Goal: Task Accomplishment & Management: Use online tool/utility

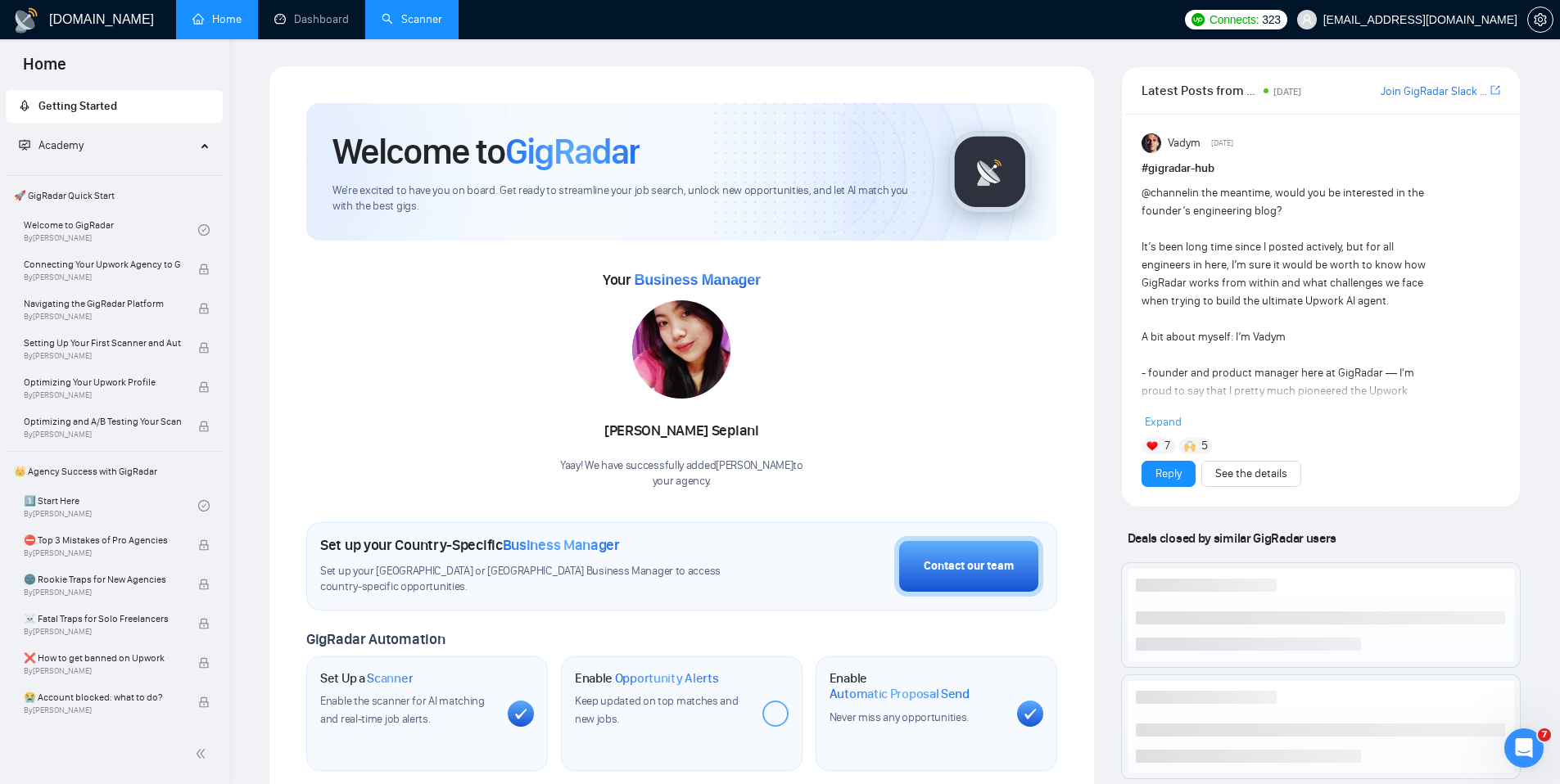
click at [414, 13] on link "Scanner" at bounding box center [412, 19] width 61 height 14
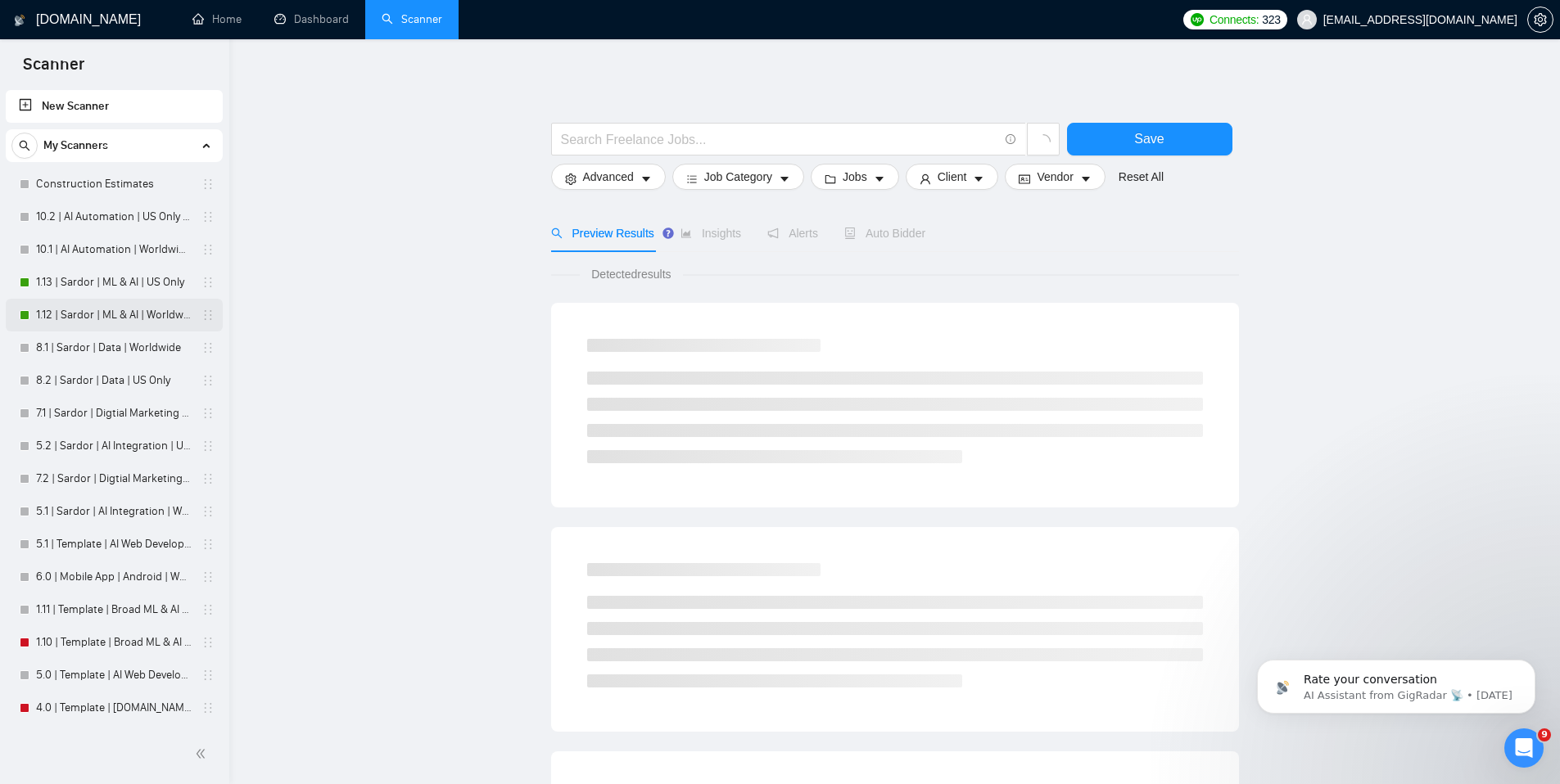
click at [98, 314] on link "1.12 | Sardor | ML & AI | Worldwide" at bounding box center [113, 315] width 156 height 33
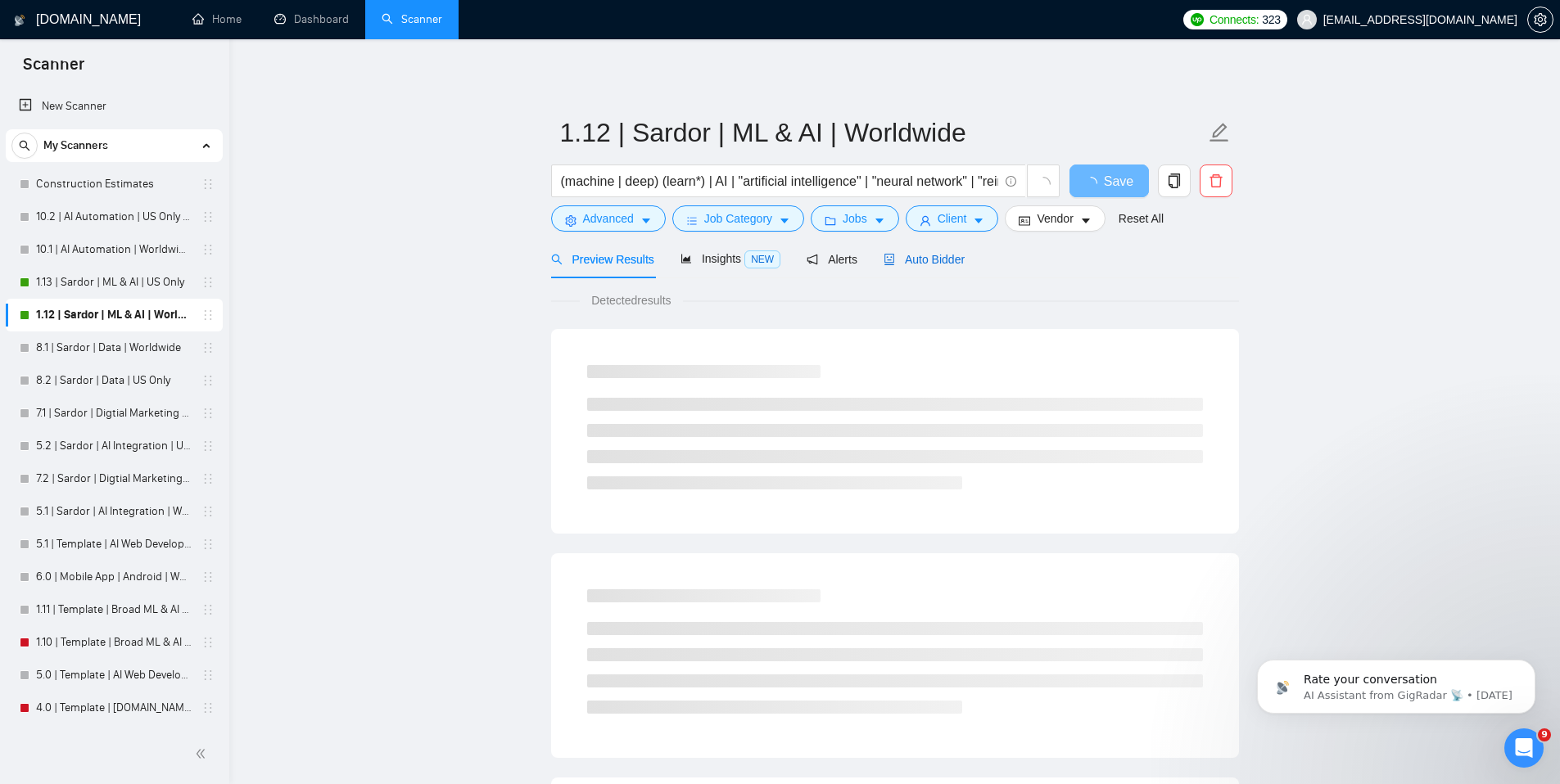
click at [915, 258] on span "Auto Bidder" at bounding box center [924, 259] width 81 height 13
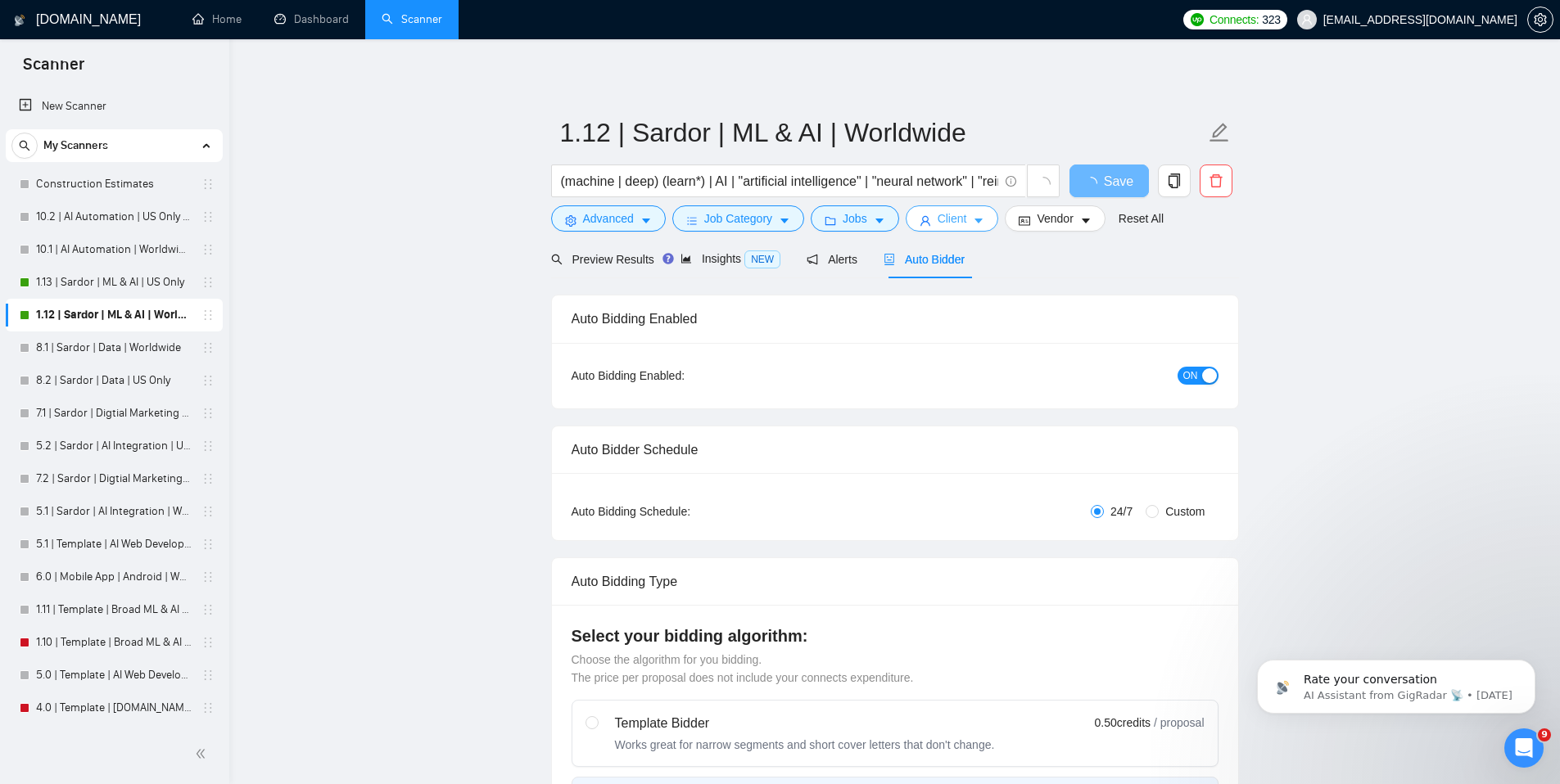
click at [950, 226] on span "Client" at bounding box center [952, 218] width 30 height 18
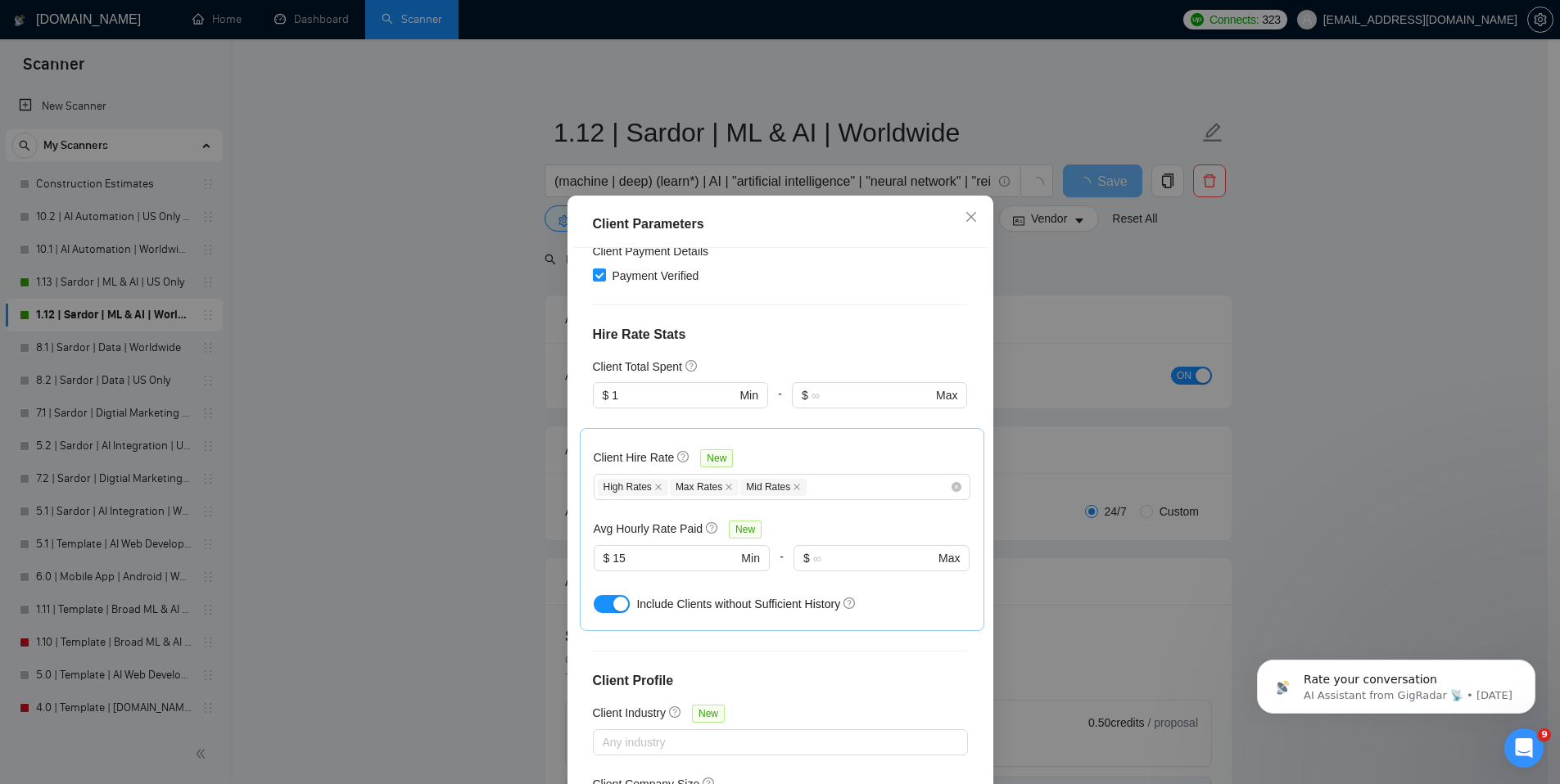
scroll to position [472, 0]
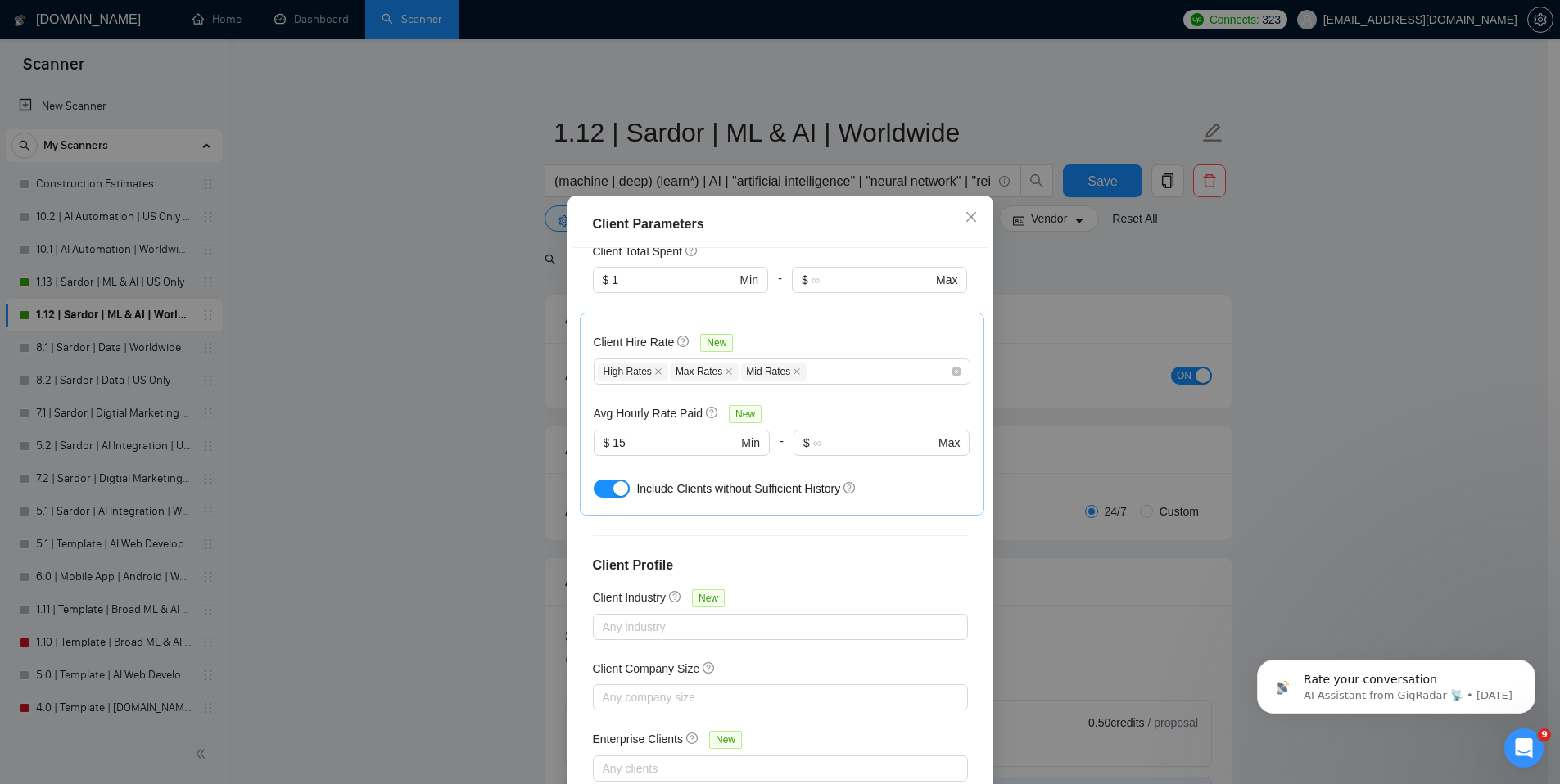
click at [1184, 267] on div "Client Parameters Client Location Include Client Countries Select Exclude Clien…" at bounding box center [780, 392] width 1560 height 784
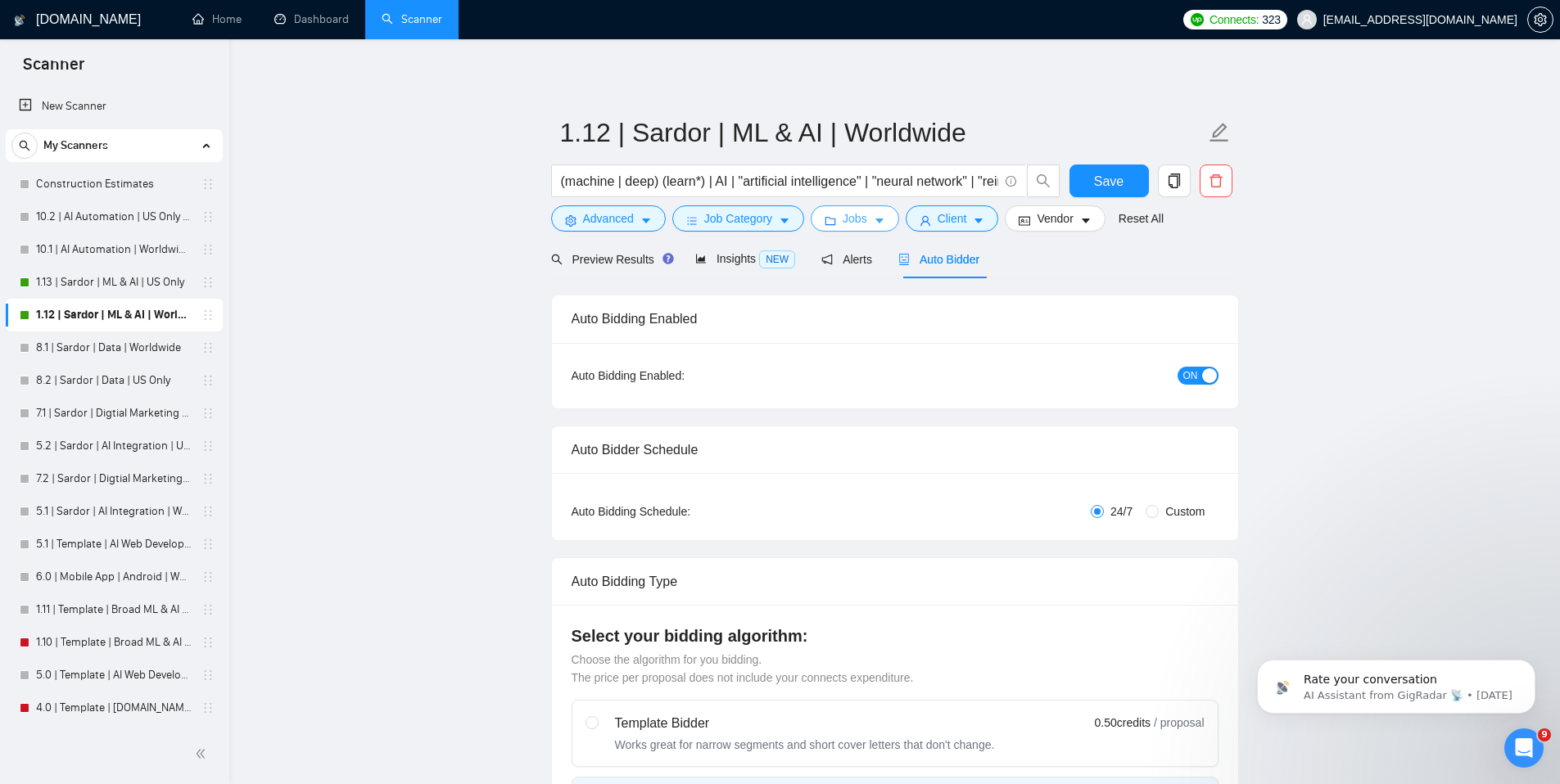
click at [855, 216] on span "Jobs" at bounding box center [855, 218] width 24 height 18
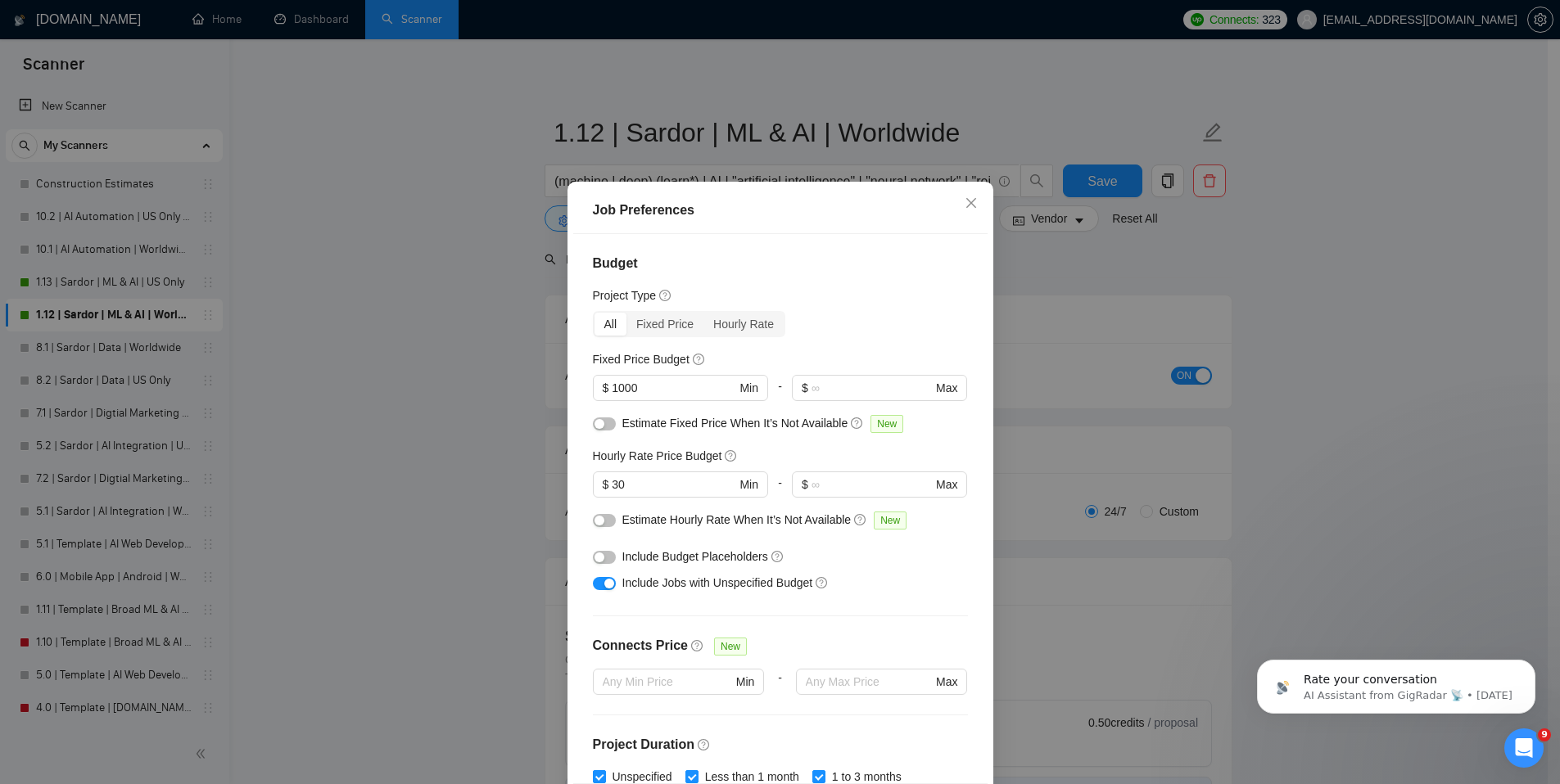
scroll to position [0, 0]
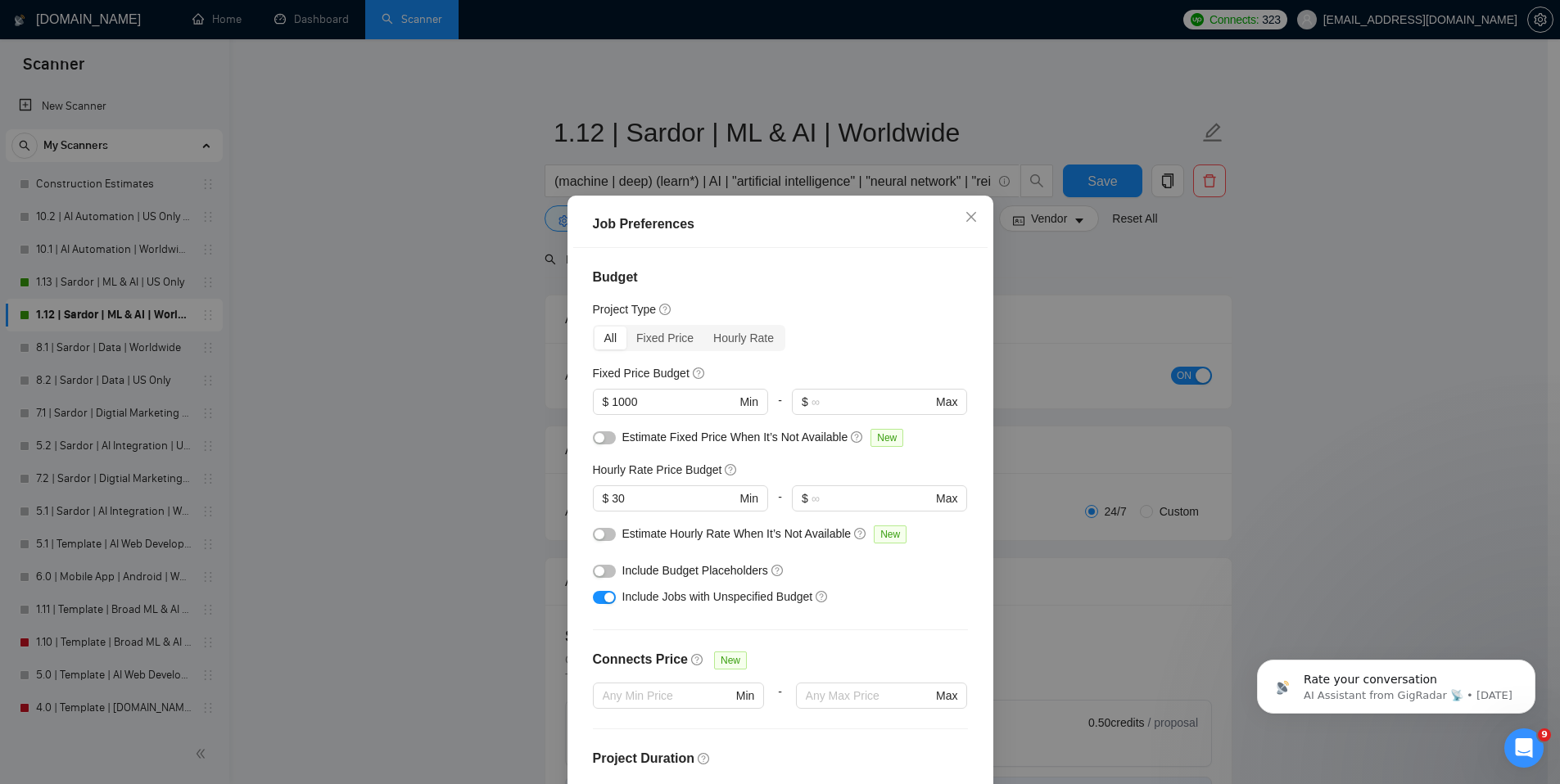
click at [1072, 260] on div "Job Preferences Budget Project Type All Fixed Price Hourly Rate Fixed Price Bud…" at bounding box center [780, 392] width 1560 height 784
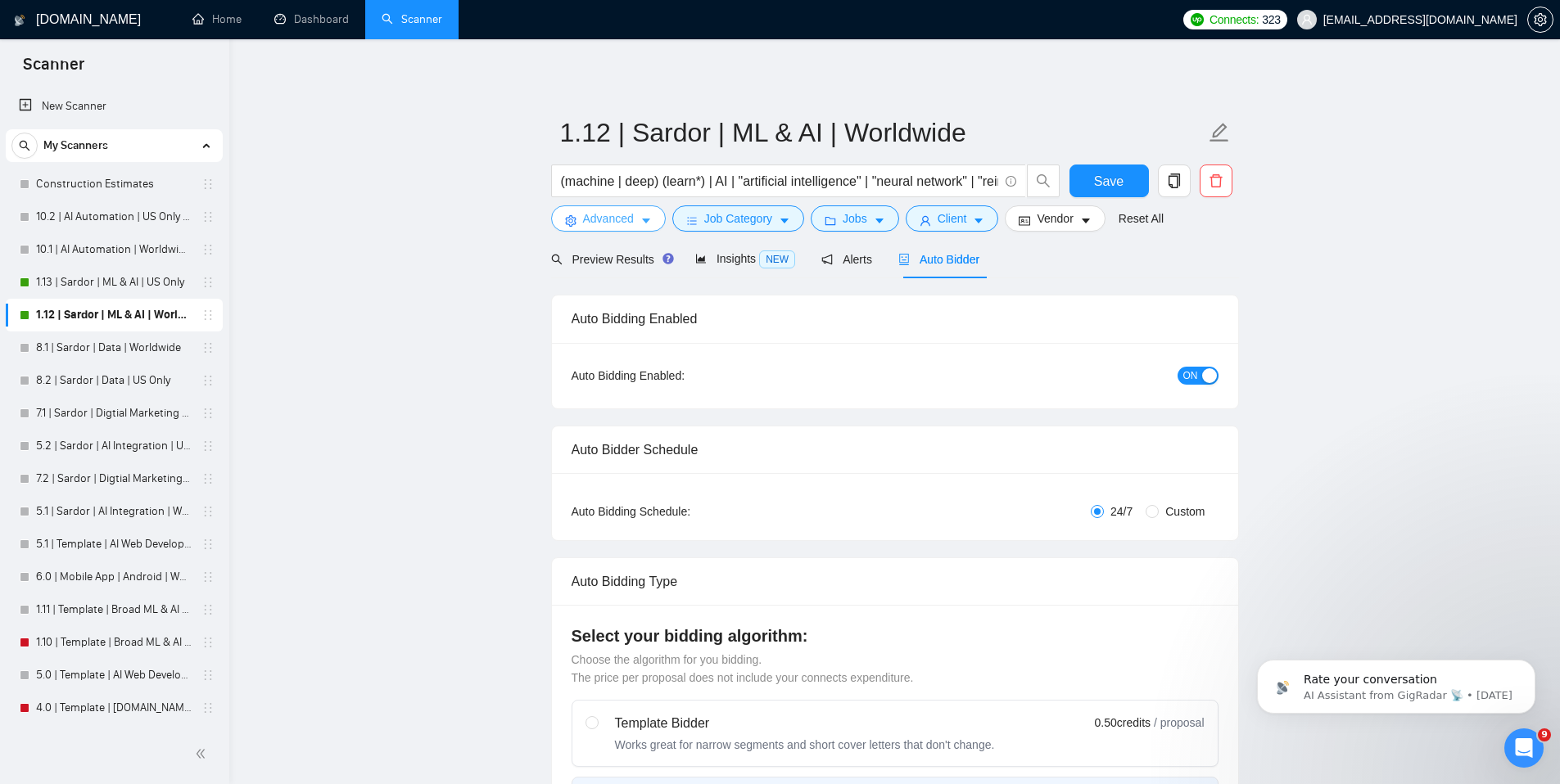
click at [620, 218] on span "Advanced" at bounding box center [609, 218] width 50 height 18
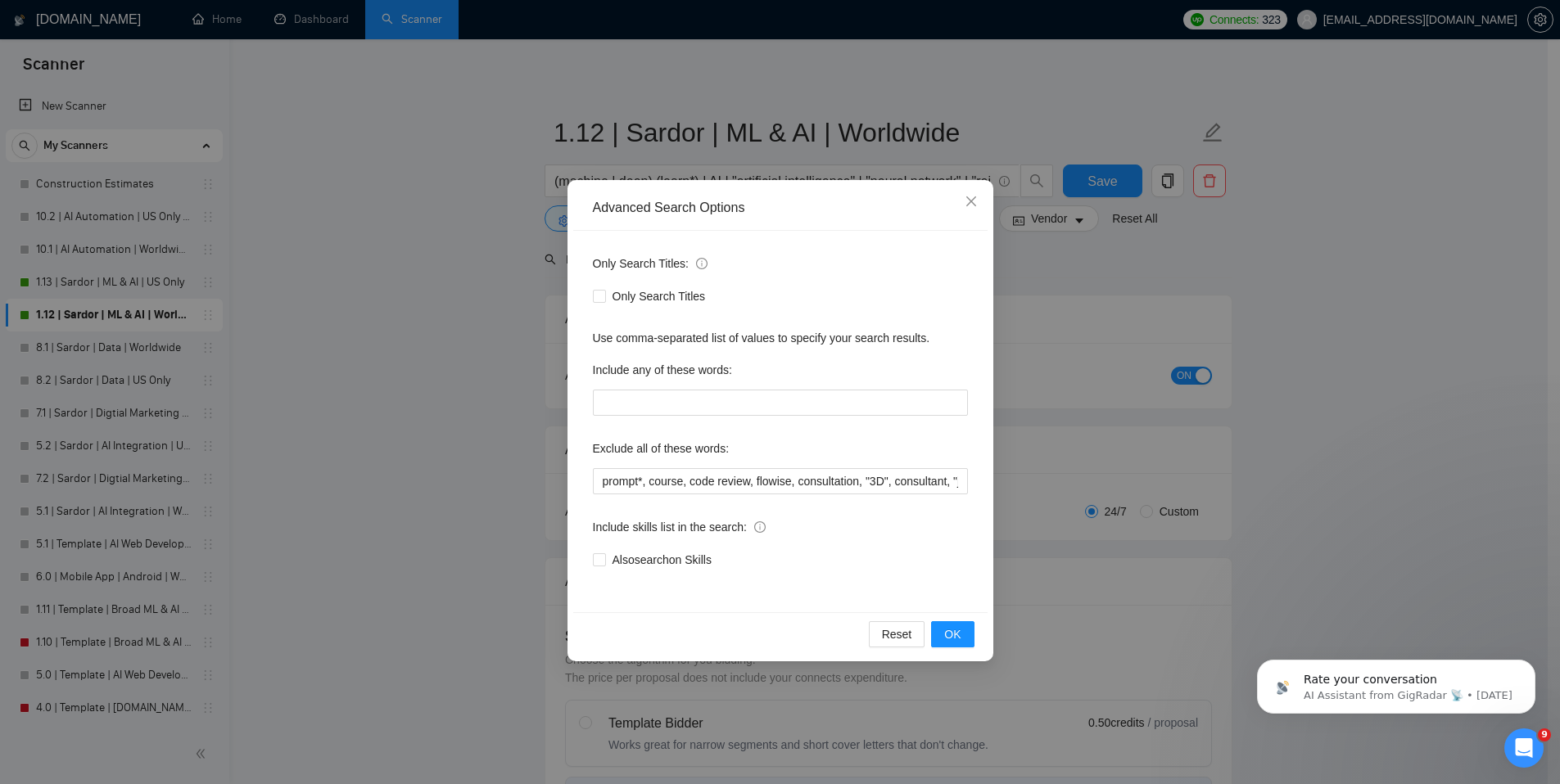
click at [1075, 337] on div "Advanced Search Options Only Search Titles: Only Search Titles Use comma-separa…" at bounding box center [780, 392] width 1560 height 784
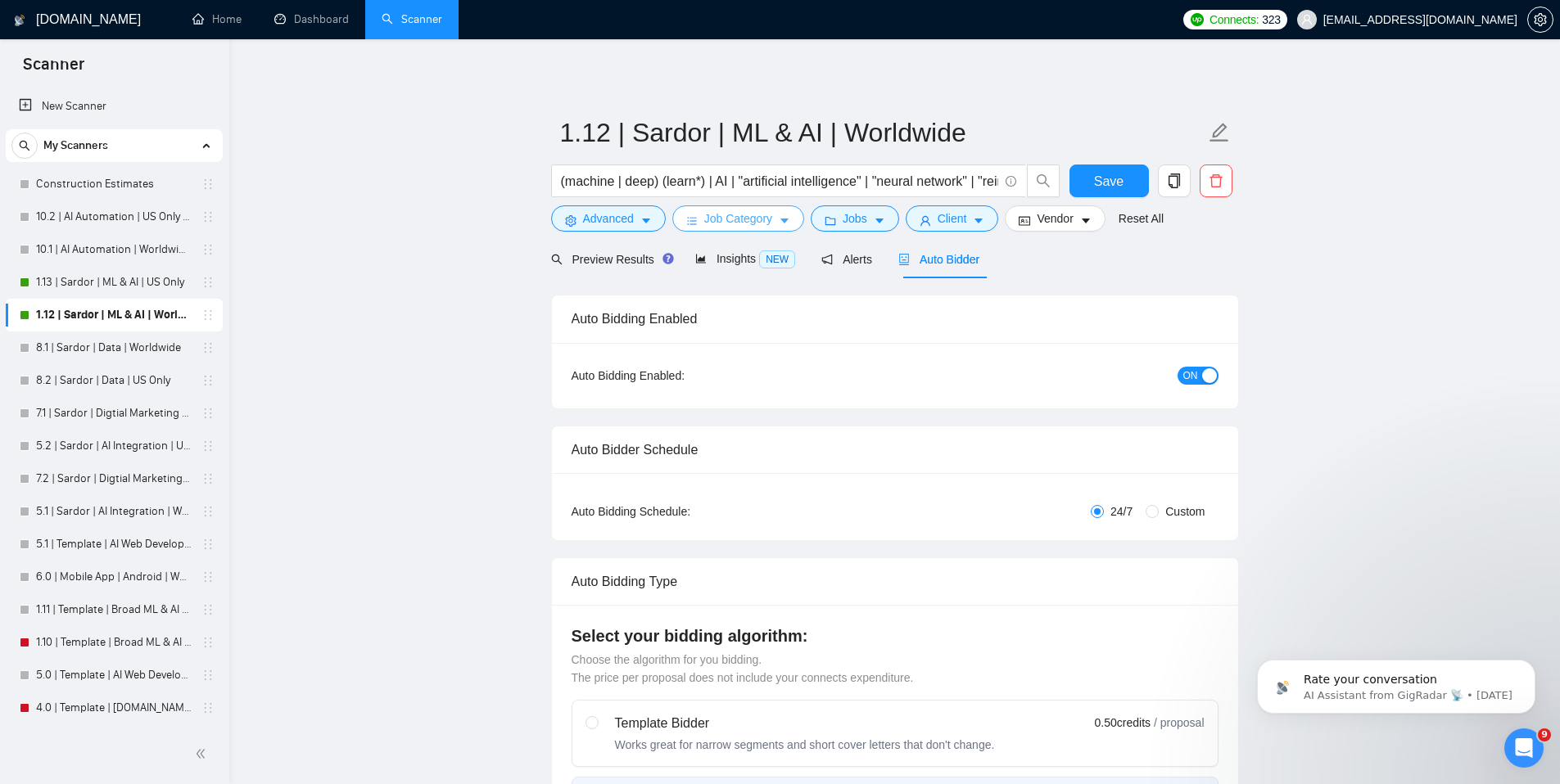
click at [769, 225] on span "Job Category" at bounding box center [738, 218] width 68 height 18
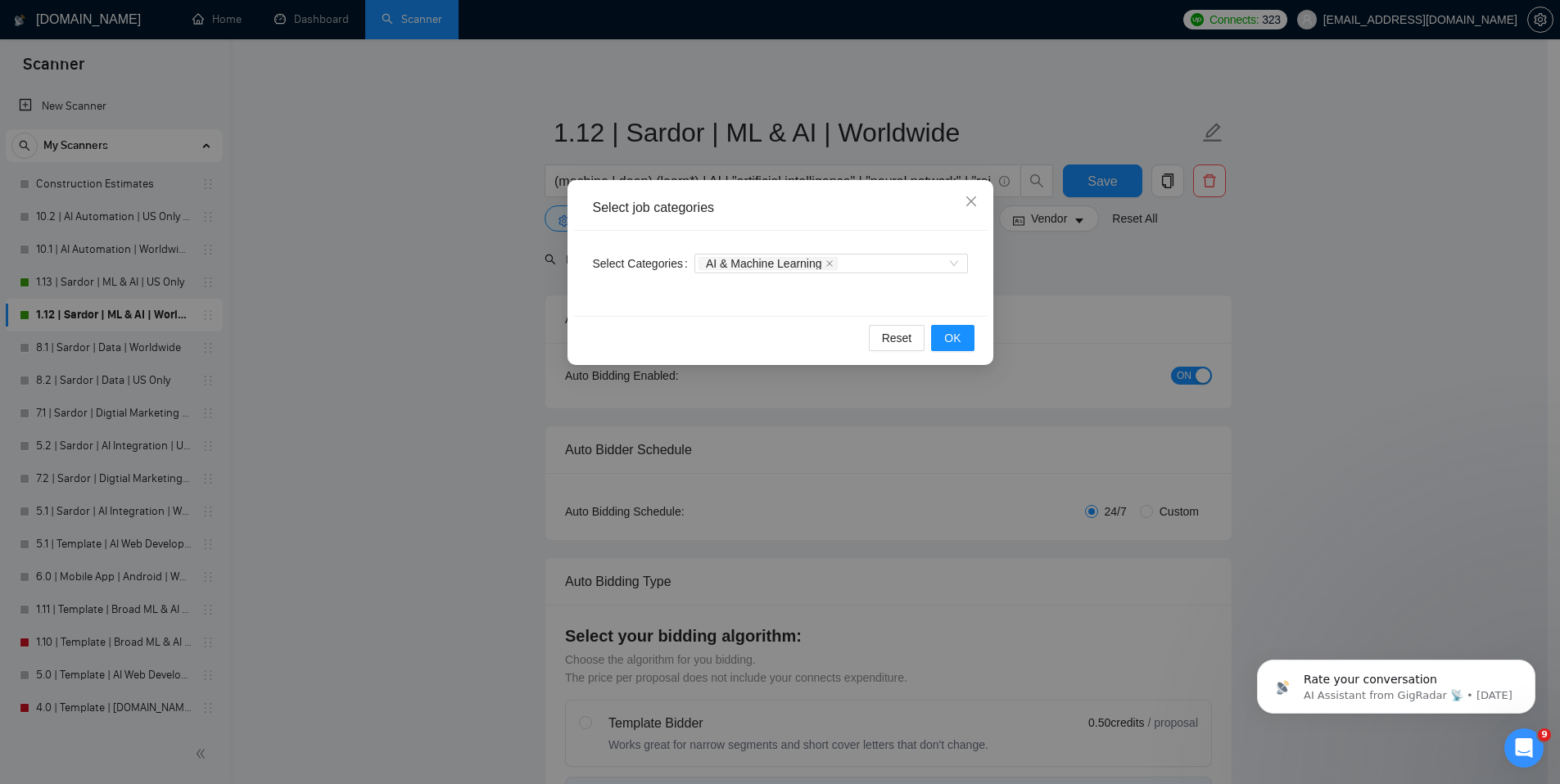
click at [1039, 262] on div "Select job categories Select Categories AI & Machine Learning Reset OK" at bounding box center [780, 392] width 1560 height 784
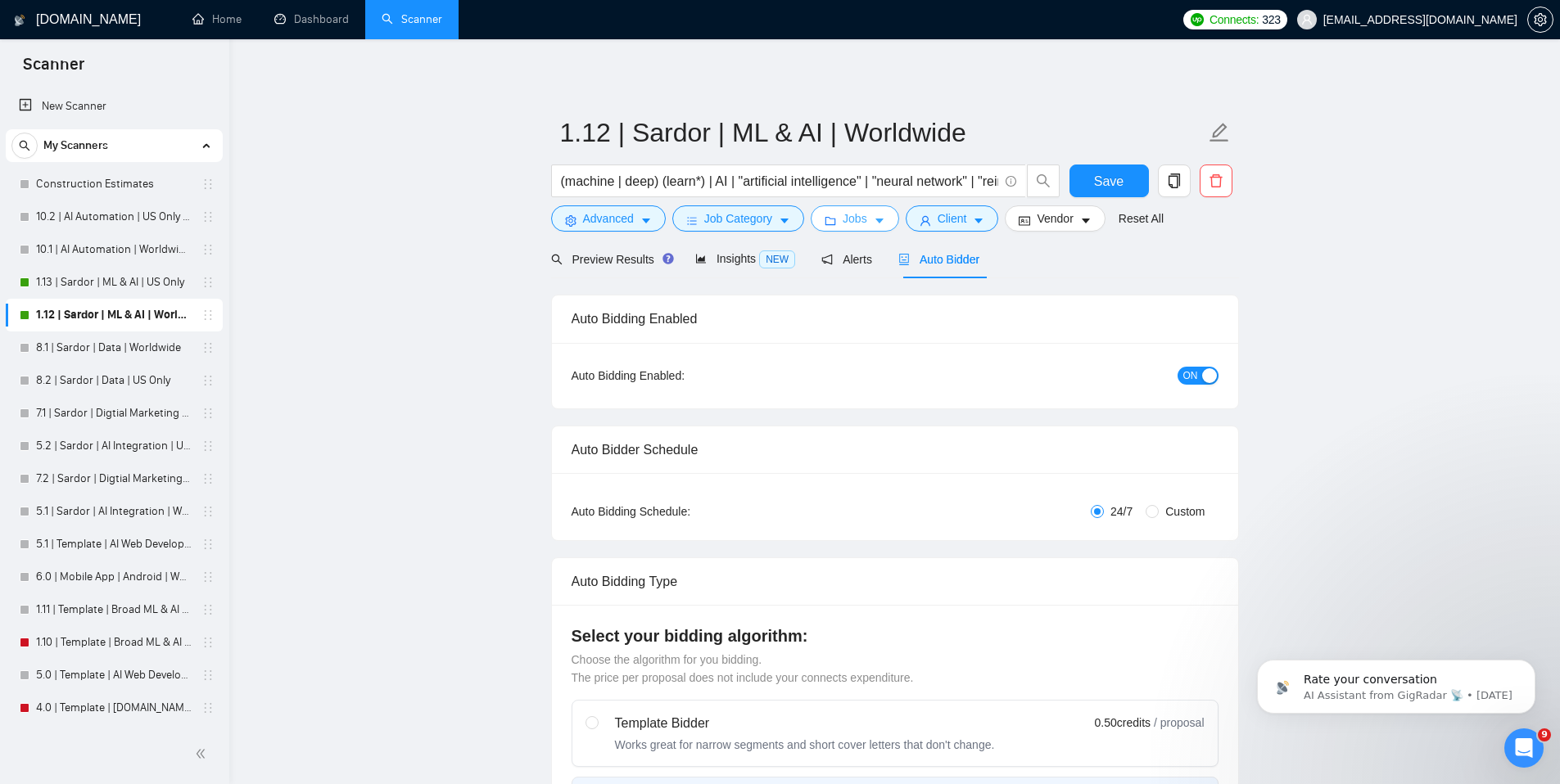
click at [858, 211] on span "Jobs" at bounding box center [855, 218] width 24 height 18
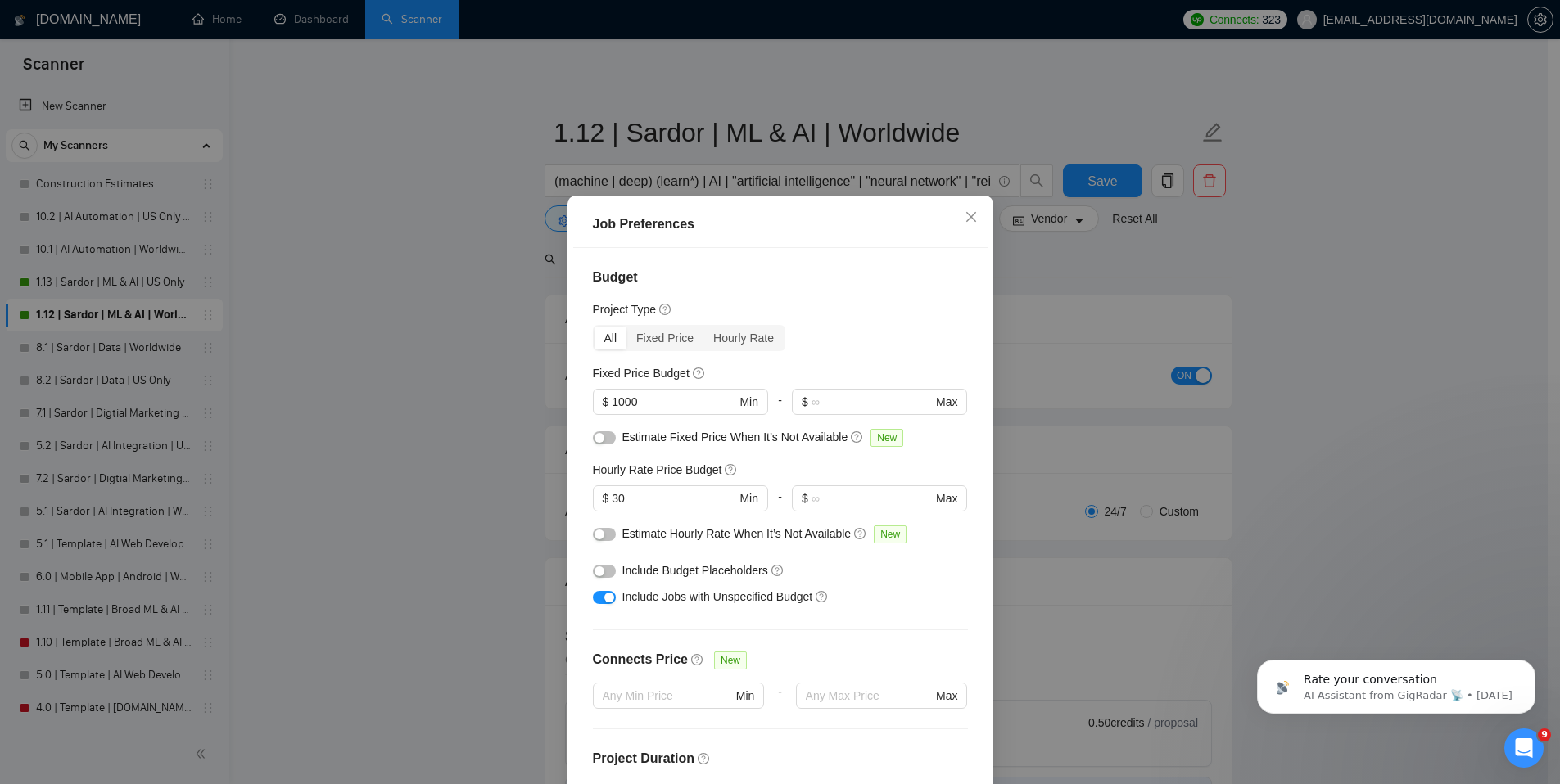
scroll to position [374, 0]
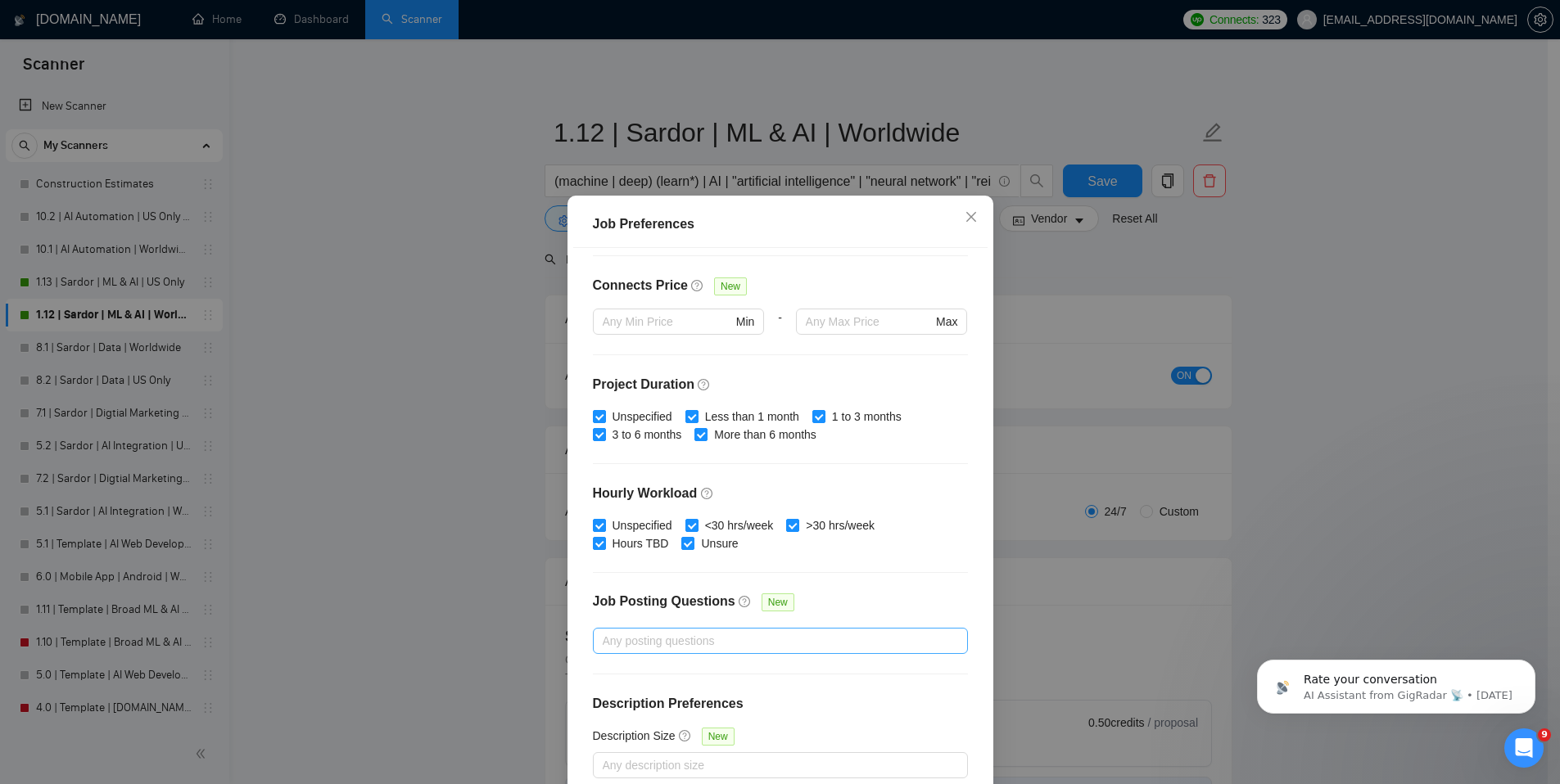
click at [692, 637] on div at bounding box center [772, 640] width 351 height 20
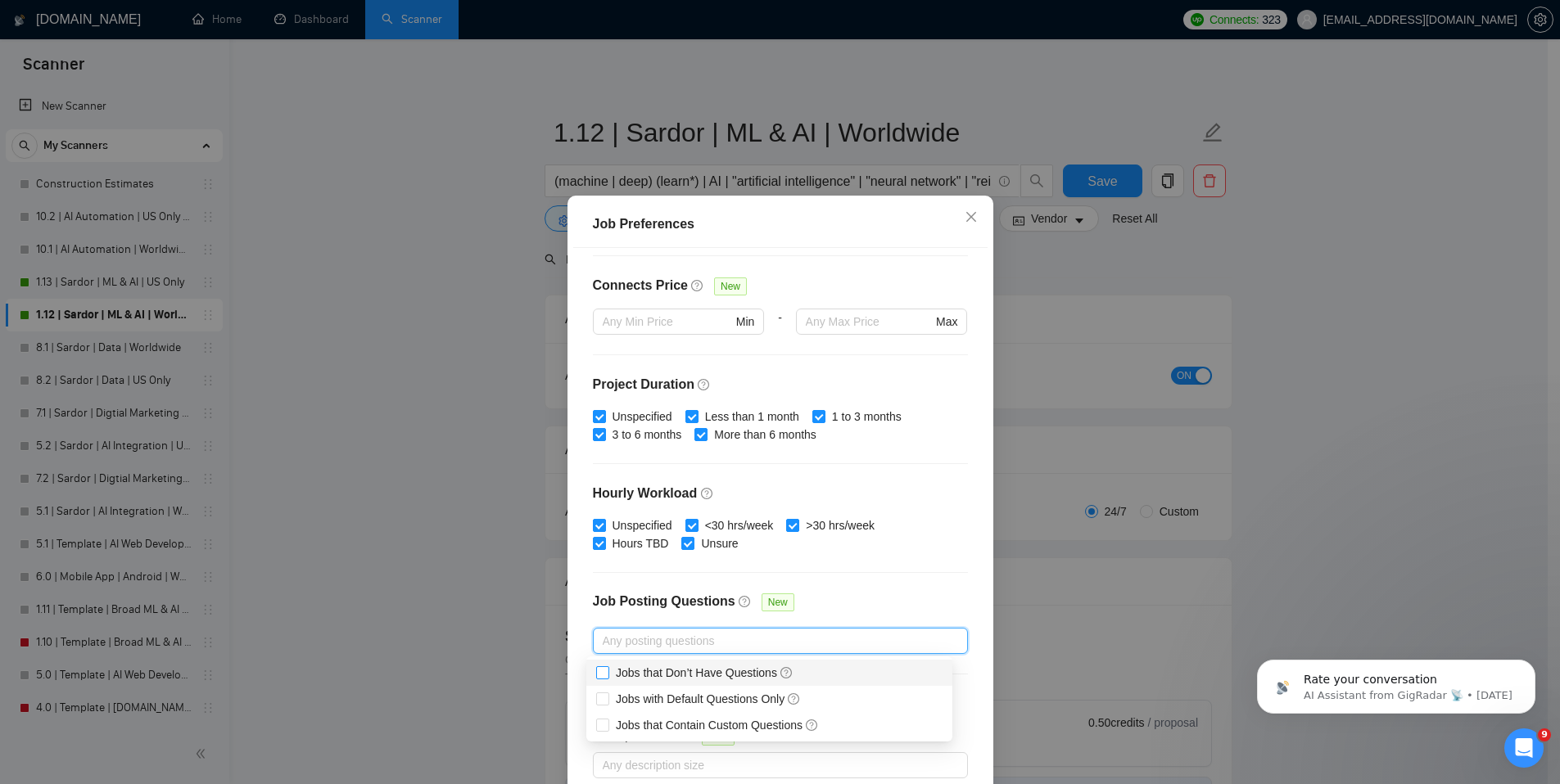
click at [604, 673] on input "Jobs that Don’t Have Questions" at bounding box center [602, 672] width 11 height 11
checkbox input "true"
click at [874, 589] on div "Budget Project Type All Fixed Price Hourly Rate Fixed Price Budget $ 1000 Min -…" at bounding box center [781, 522] width 414 height 549
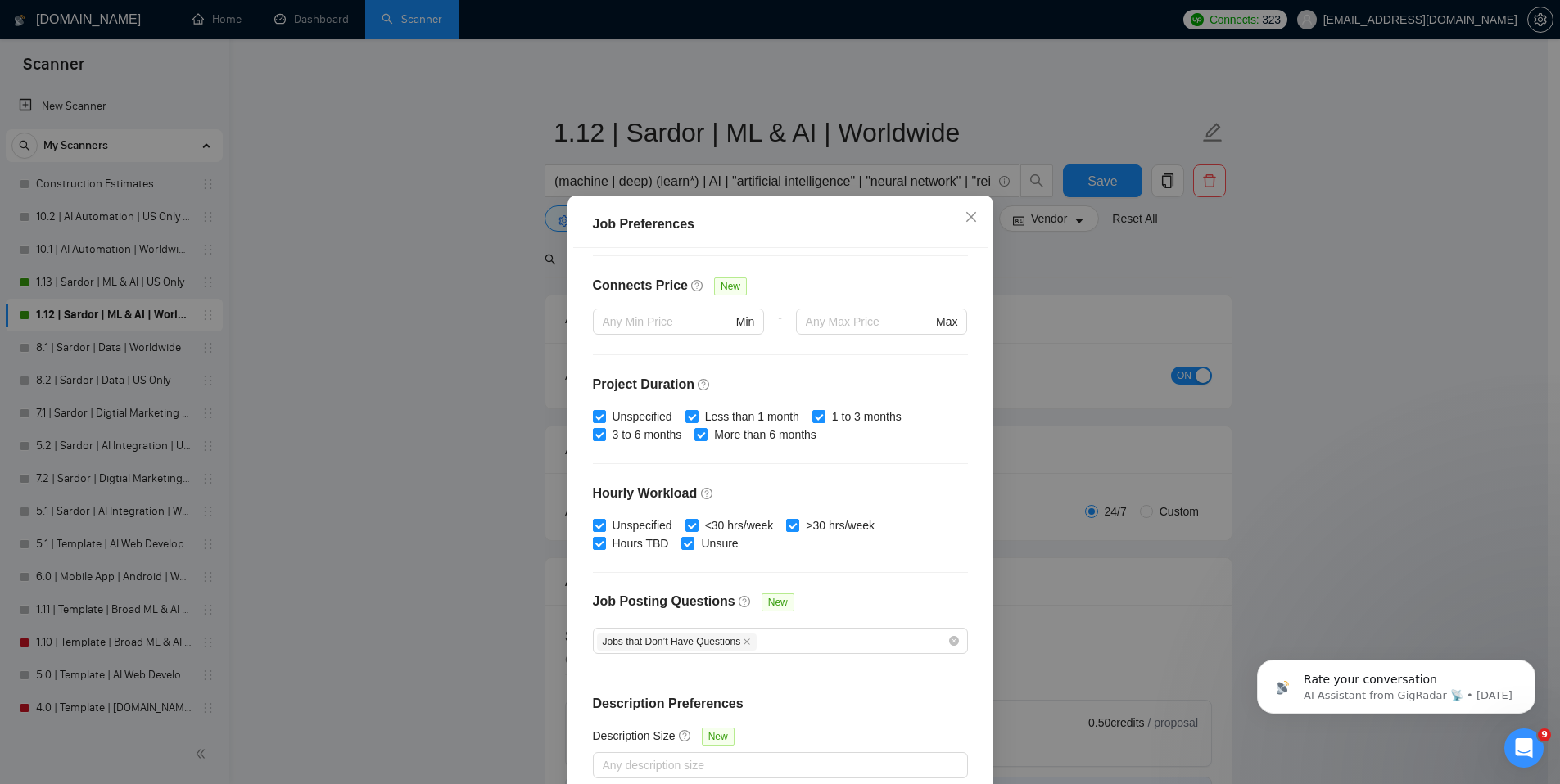
scroll to position [85, 0]
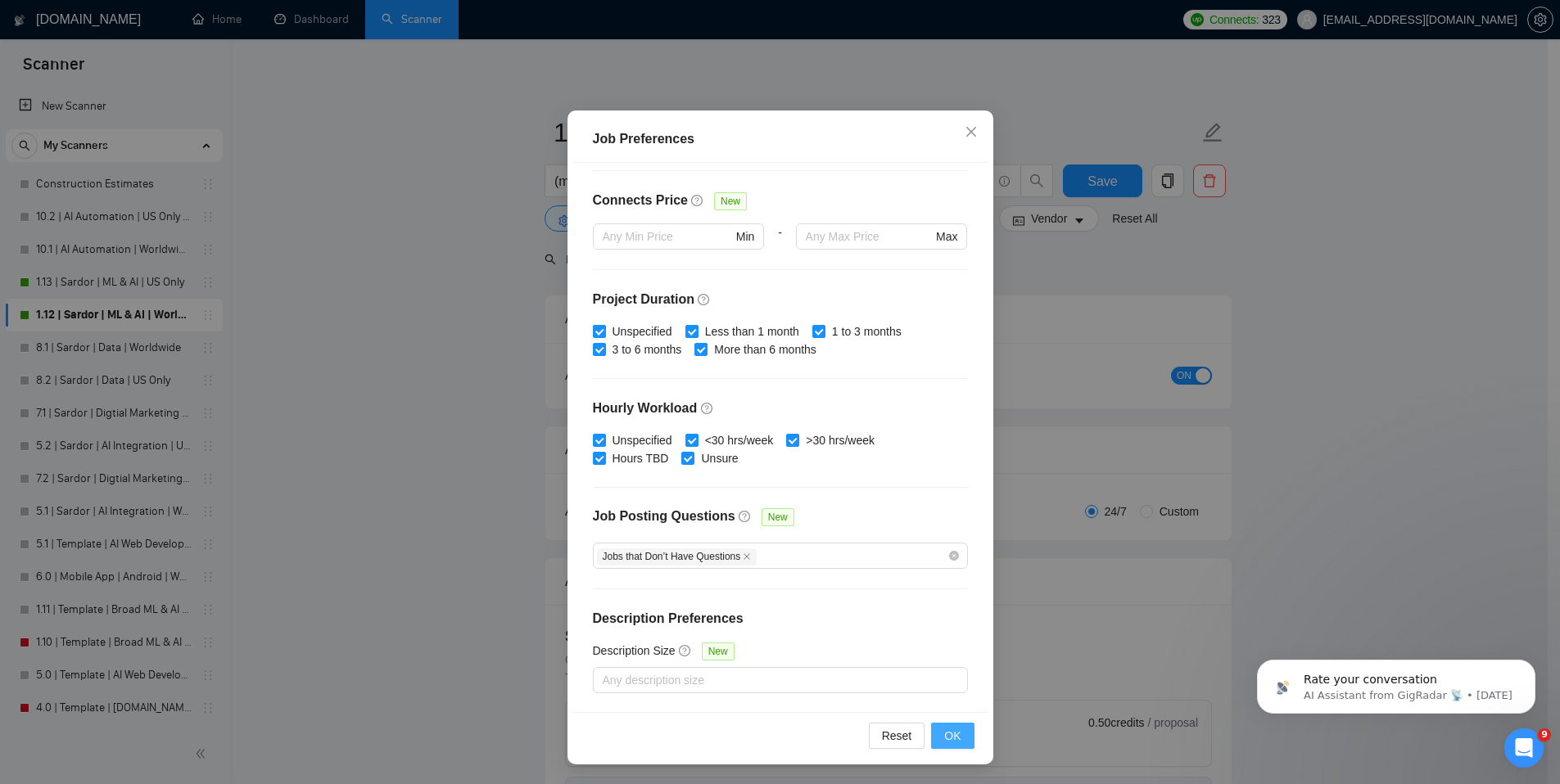
click at [958, 738] on button "OK" at bounding box center [952, 736] width 43 height 26
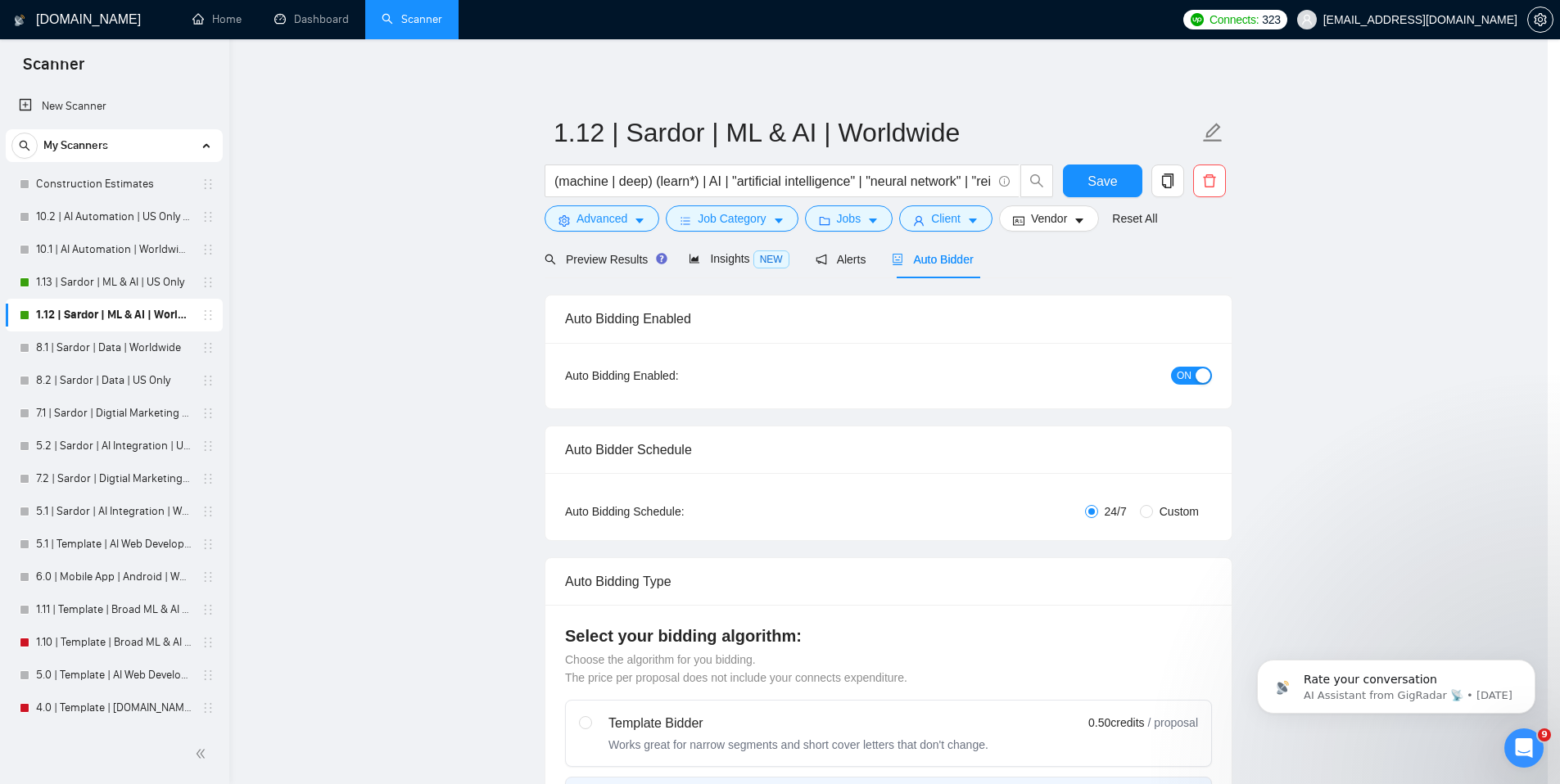
scroll to position [0, 0]
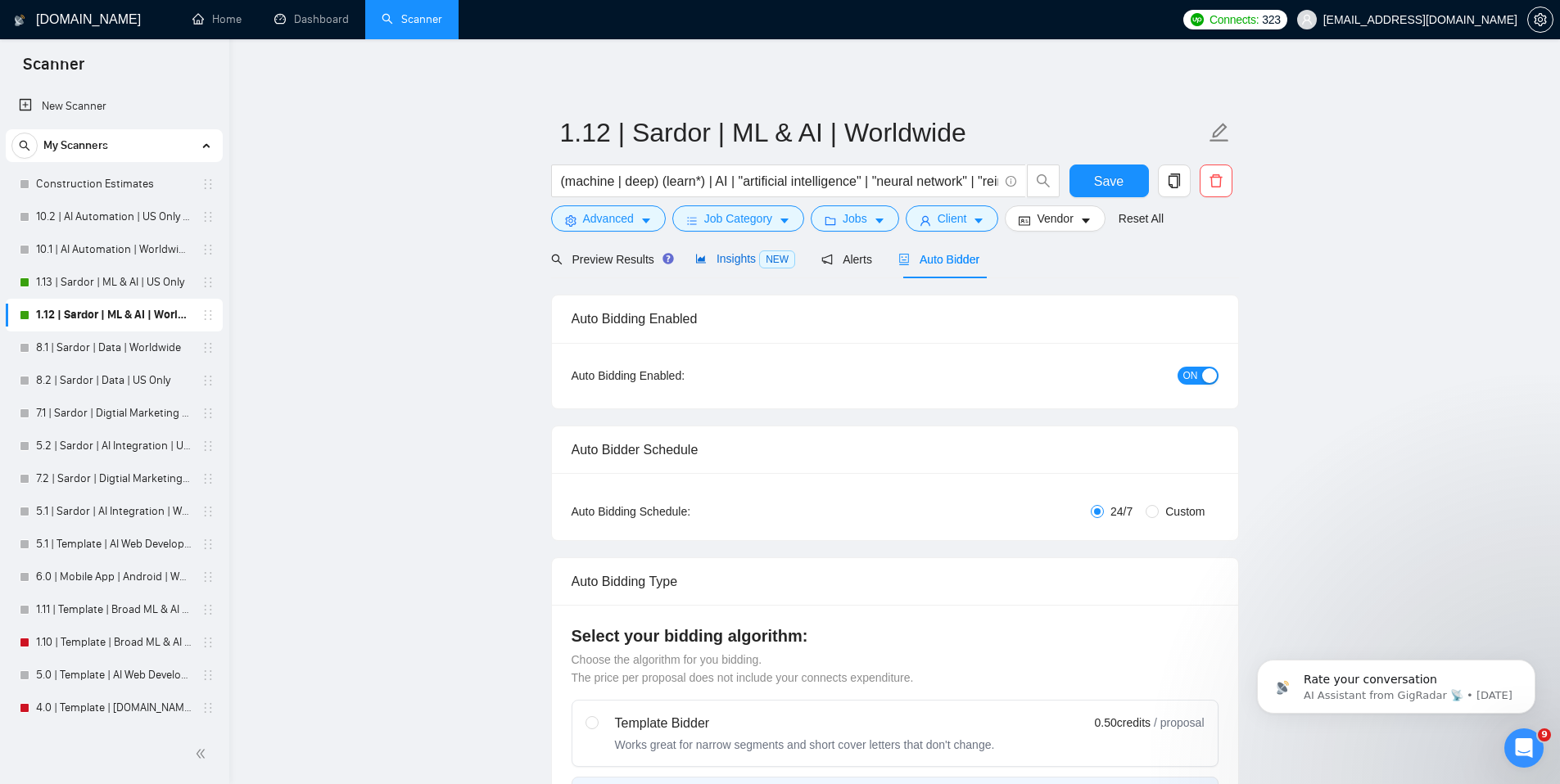
click at [707, 264] on icon "area-chart" at bounding box center [701, 258] width 11 height 11
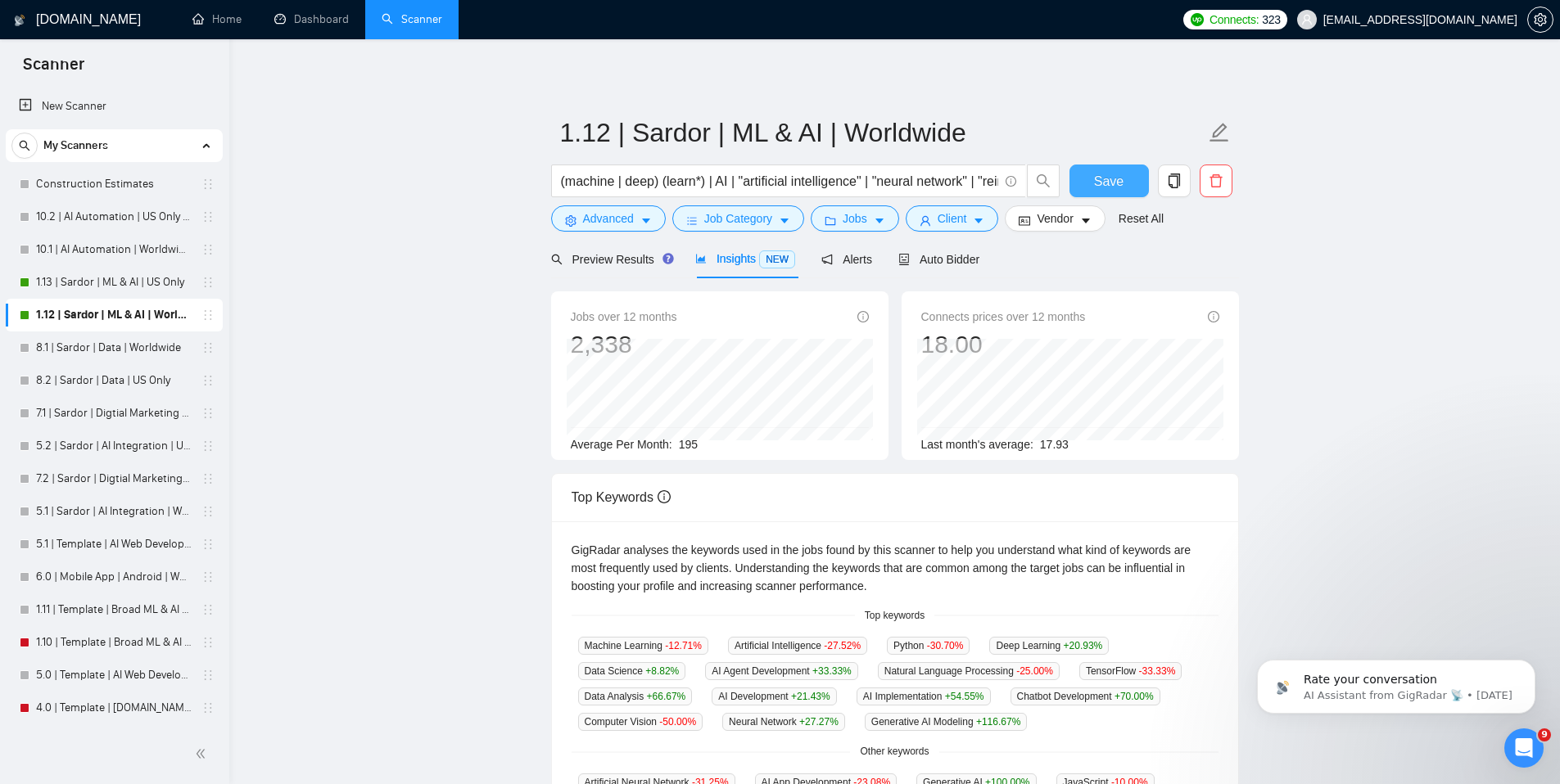
click at [1094, 184] on span "Save" at bounding box center [1109, 182] width 30 height 21
click at [1072, 218] on span "Vendor" at bounding box center [1054, 218] width 36 height 18
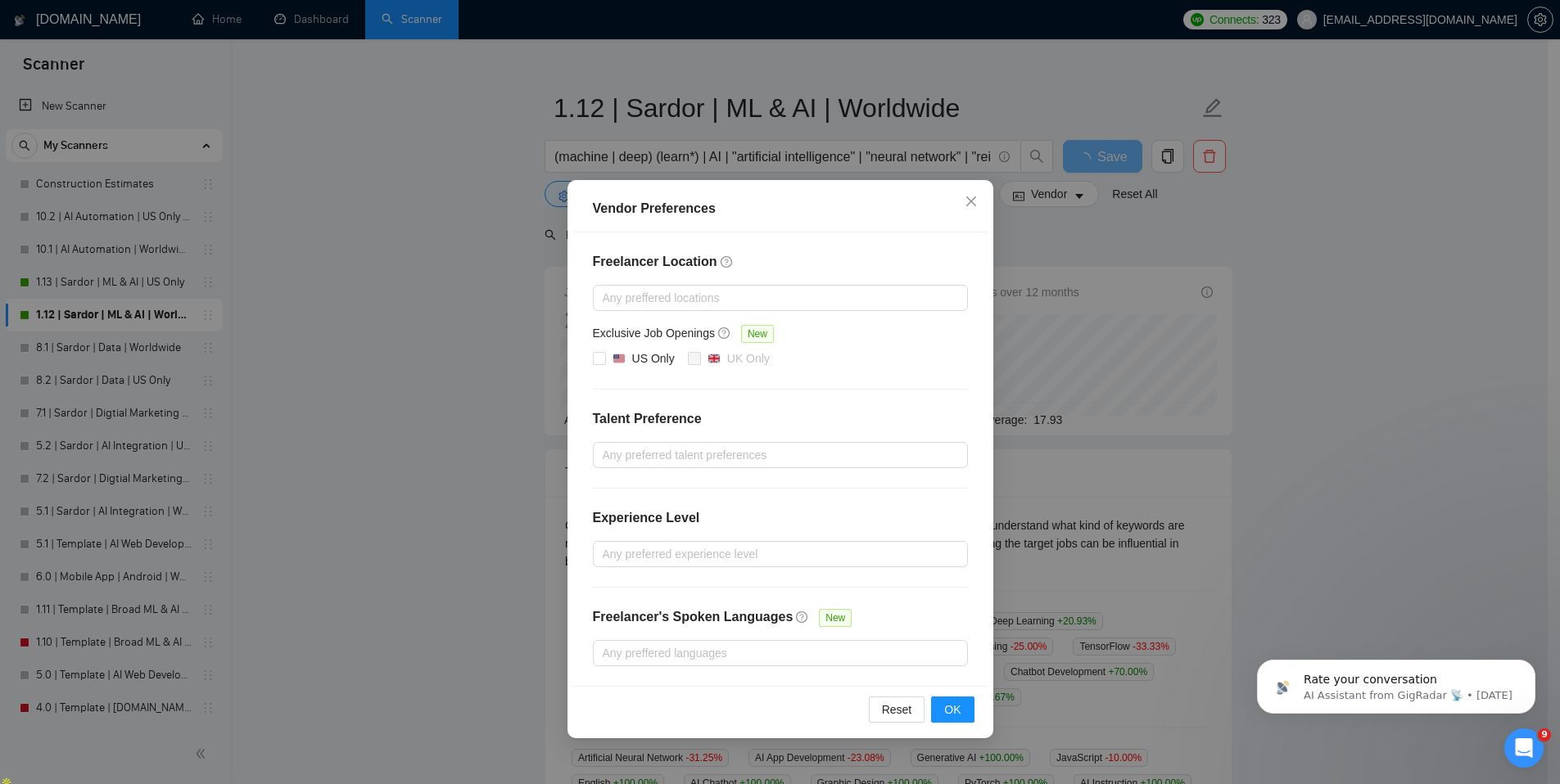
scroll to position [25, 0]
drag, startPoint x: 790, startPoint y: 474, endPoint x: 793, endPoint y: 459, distance: 15.3
click at [790, 474] on div "Freelancer Location Any preffered locations Exclusive Job Openings New US Only …" at bounding box center [781, 459] width 414 height 453
click at [796, 455] on div at bounding box center [772, 455] width 351 height 20
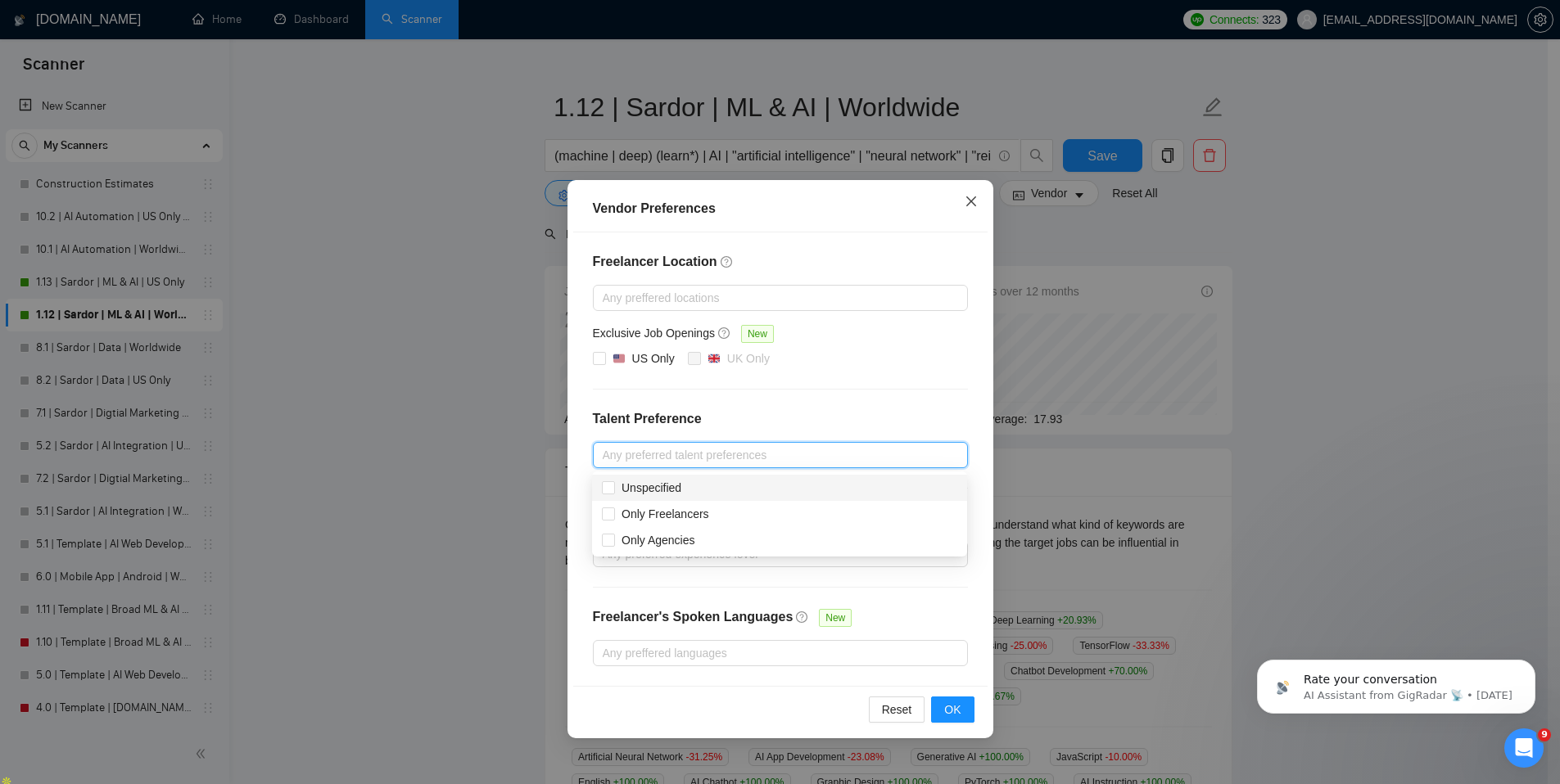
click at [978, 199] on span "Close" at bounding box center [971, 202] width 44 height 44
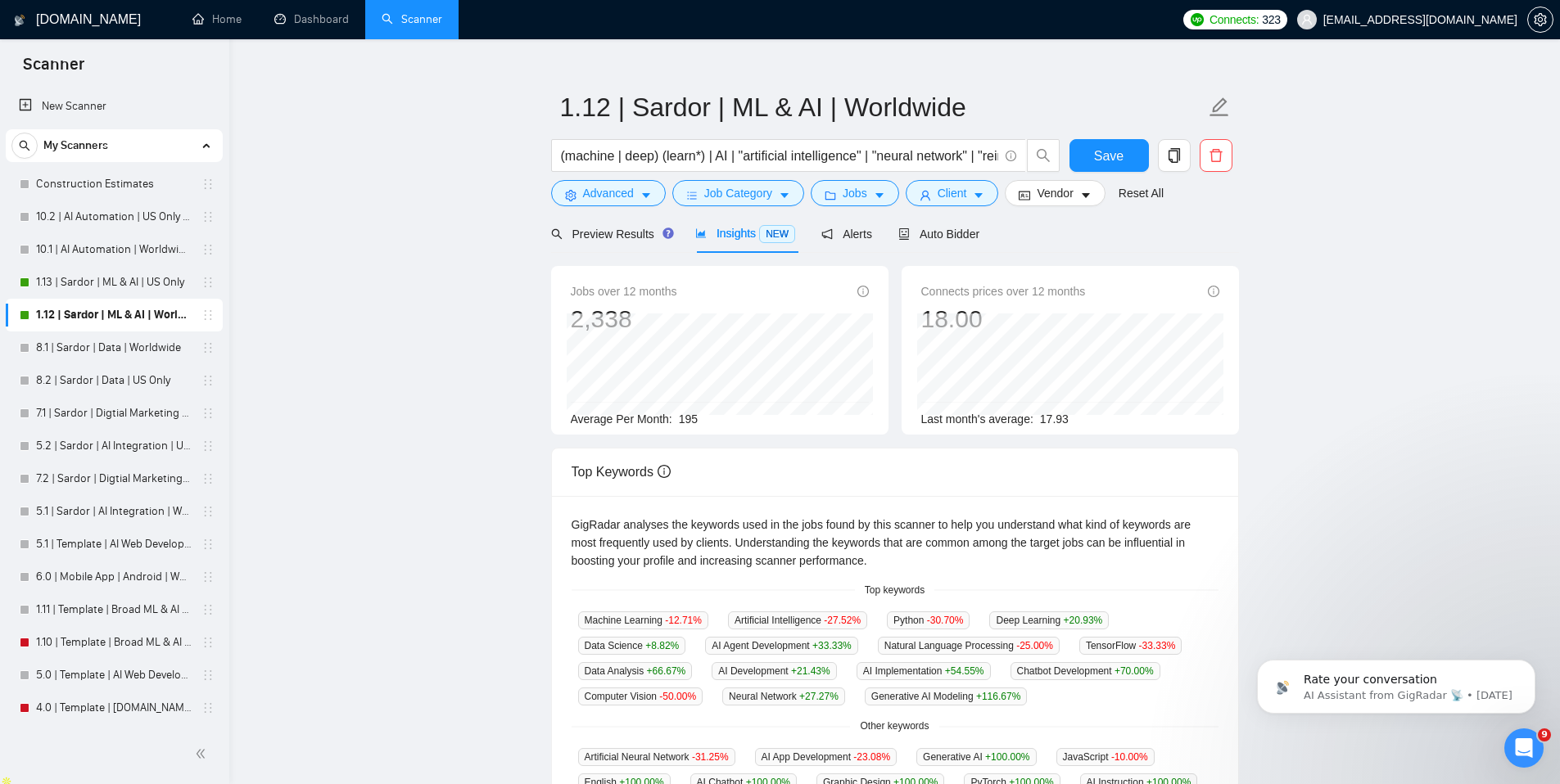
click at [1119, 239] on div "Preview Results Insights NEW Alerts Auto Bidder" at bounding box center [895, 233] width 688 height 38
click at [860, 233] on span "Alerts" at bounding box center [847, 234] width 50 height 13
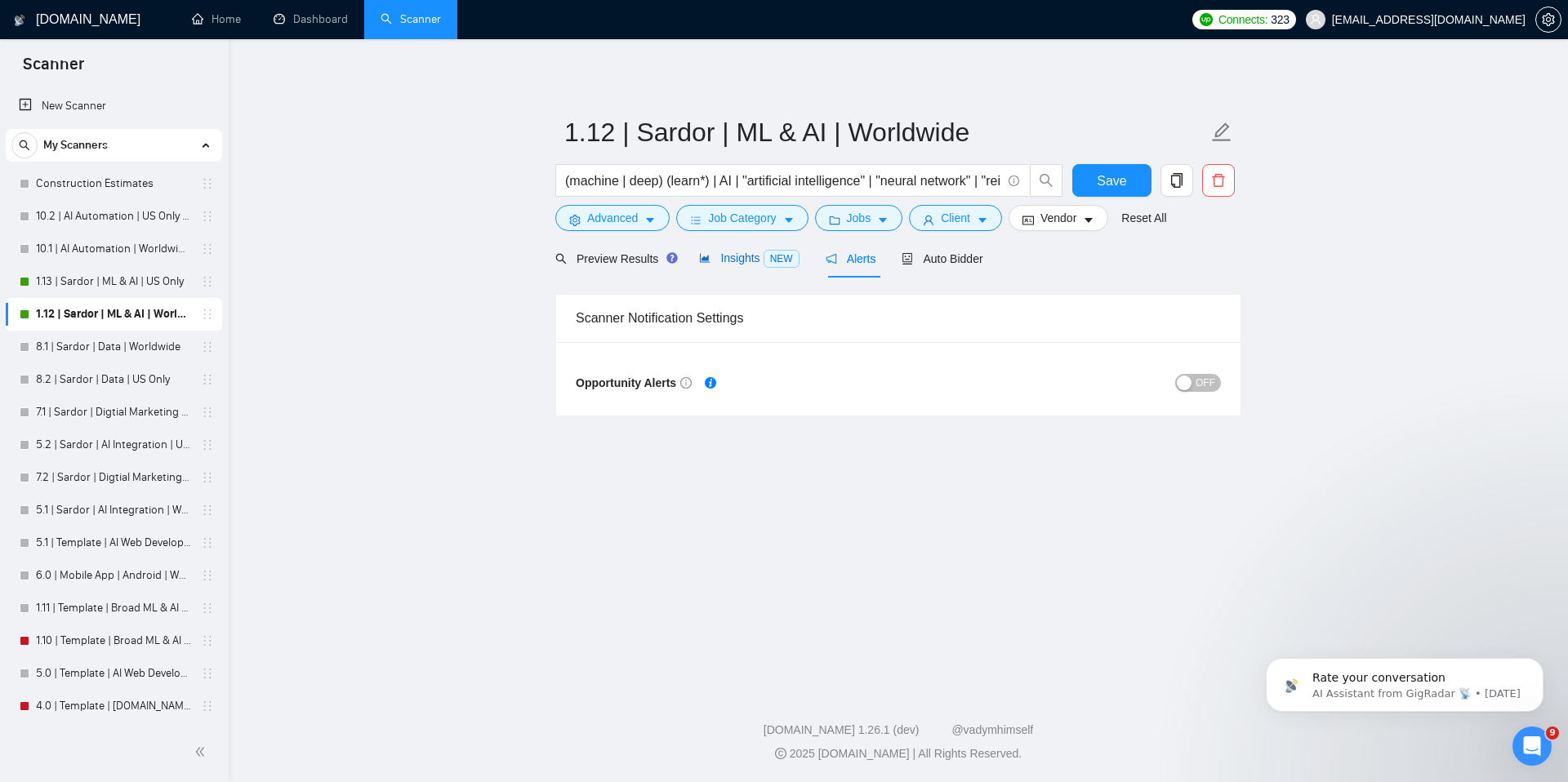
click at [768, 264] on span "NEW" at bounding box center [781, 259] width 36 height 18
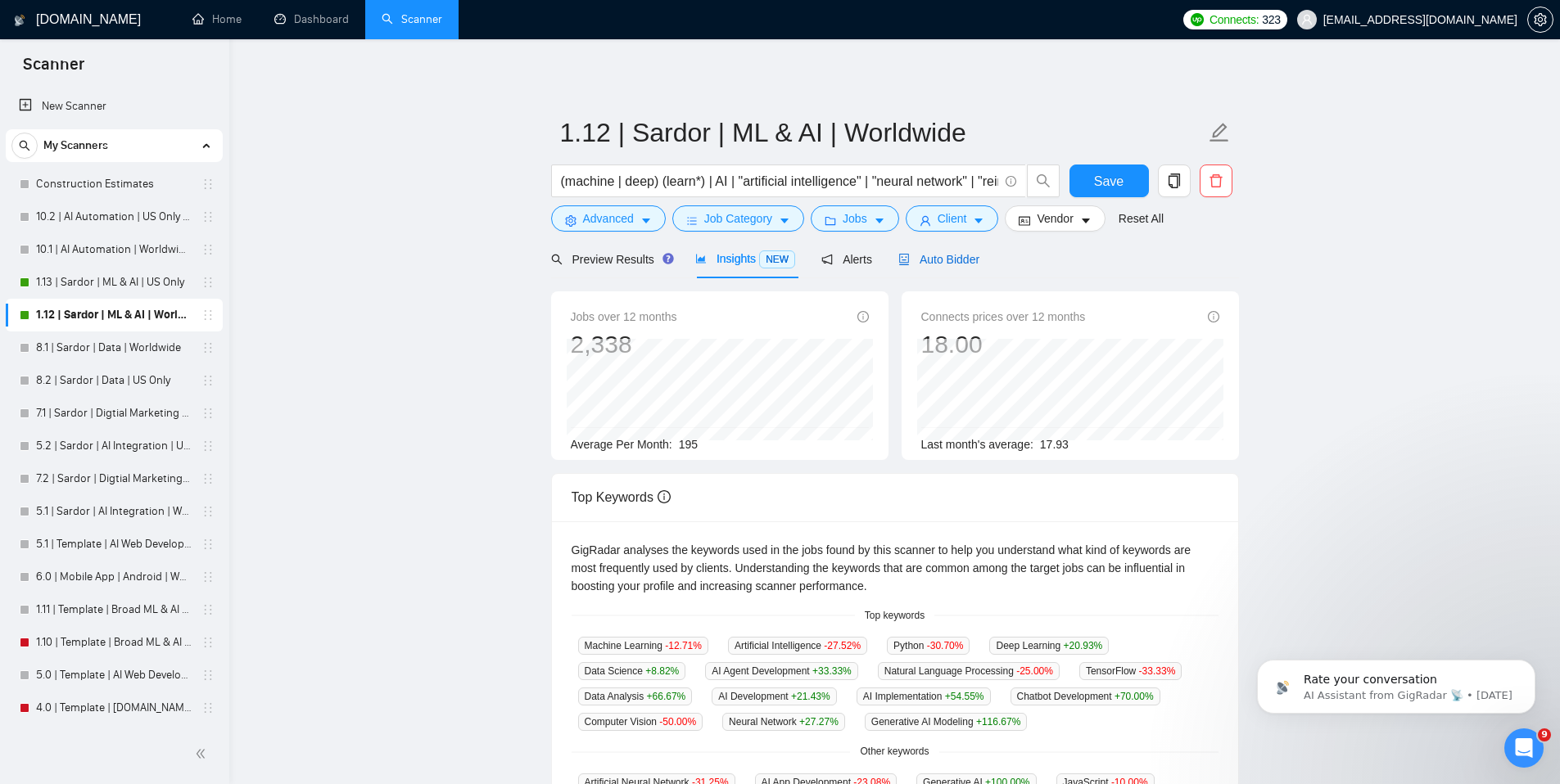
click at [975, 263] on span "Auto Bidder" at bounding box center [938, 259] width 81 height 13
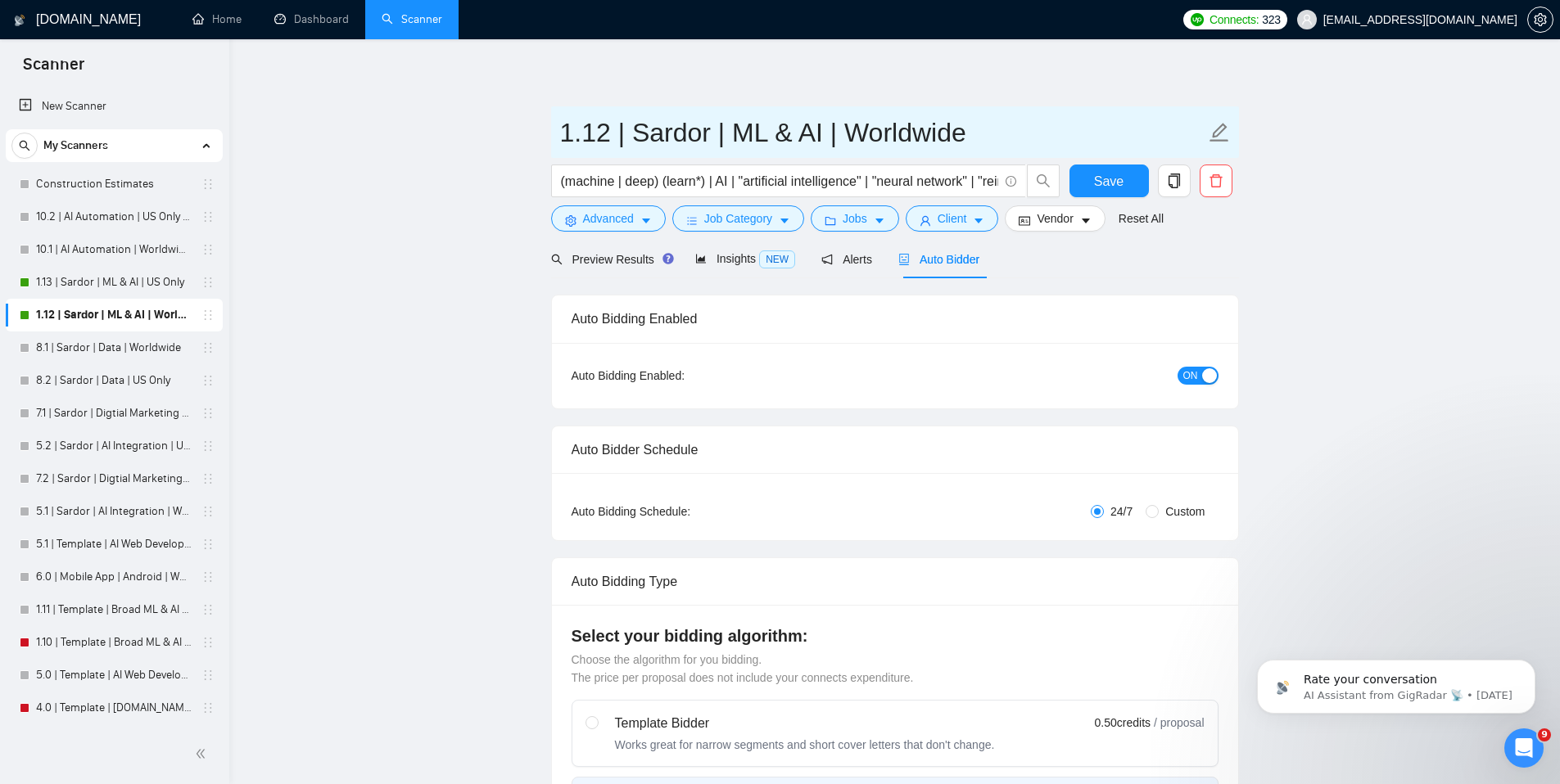
scroll to position [3, 0]
